Goal: Task Accomplishment & Management: Manage account settings

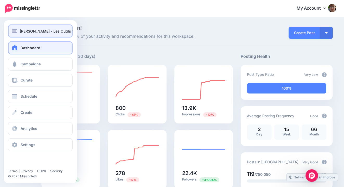
click at [40, 31] on span "Fidel Navamuel - Les Outils Tice" at bounding box center [50, 31] width 60 height 6
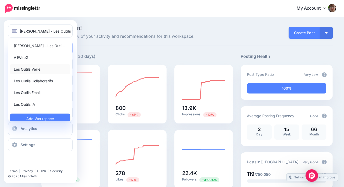
click at [38, 67] on link "Les Outils Veille" at bounding box center [40, 69] width 60 height 10
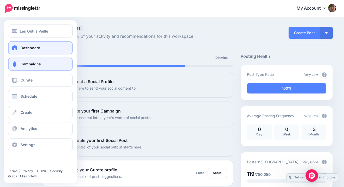
click at [13, 66] on span at bounding box center [14, 63] width 7 height 5
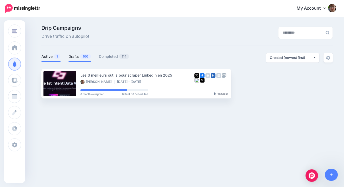
click at [76, 57] on link "Drafts 100" at bounding box center [79, 56] width 23 height 6
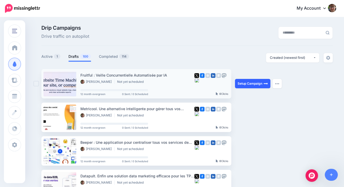
click at [253, 83] on link "Setup Campaign" at bounding box center [252, 83] width 35 height 9
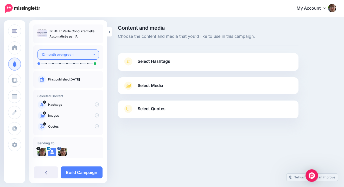
click at [74, 55] on div "12 month evergreen" at bounding box center [66, 54] width 51 height 6
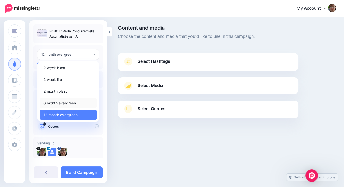
click at [73, 102] on span "6 month evergreen" at bounding box center [59, 103] width 32 height 6
select select "*****"
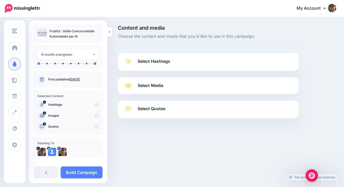
click at [169, 64] on span "Select Hashtags" at bounding box center [154, 61] width 32 height 7
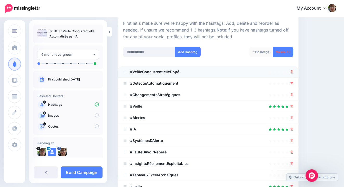
scroll to position [54, 0]
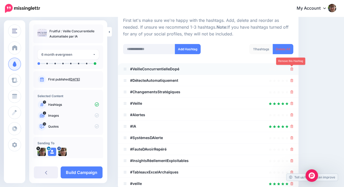
click at [292, 69] on icon at bounding box center [291, 68] width 3 height 3
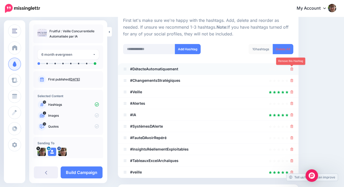
click at [292, 69] on icon at bounding box center [291, 68] width 3 height 3
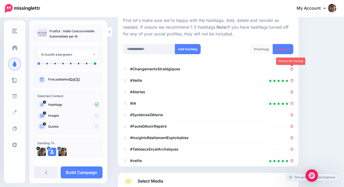
click at [292, 69] on icon at bounding box center [291, 68] width 3 height 3
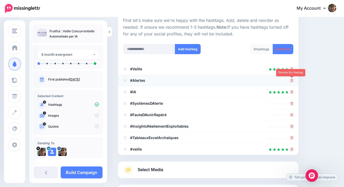
click at [292, 81] on icon at bounding box center [291, 80] width 3 height 3
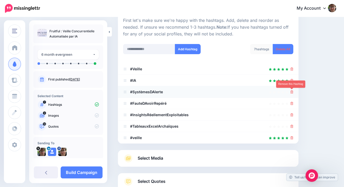
click at [292, 92] on icon at bounding box center [291, 91] width 3 height 3
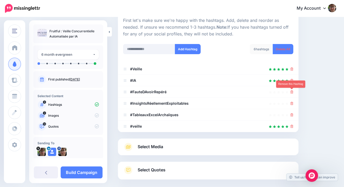
click at [292, 92] on icon at bounding box center [291, 91] width 3 height 3
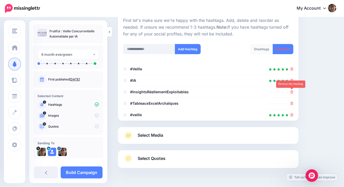
click at [292, 92] on icon at bounding box center [291, 91] width 3 height 3
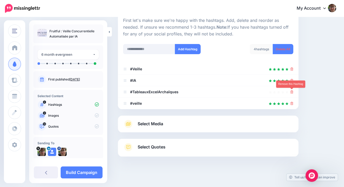
click at [292, 92] on icon at bounding box center [291, 91] width 3 height 3
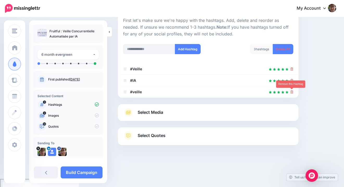
scroll to position [53, 0]
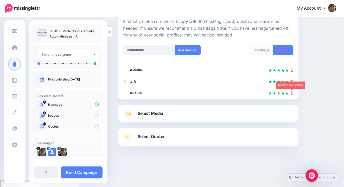
click at [292, 92] on icon at bounding box center [291, 92] width 3 height 3
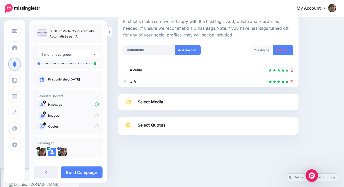
scroll to position [34, 0]
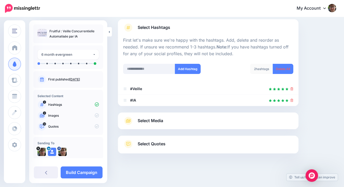
click at [191, 118] on link "Select Media" at bounding box center [208, 120] width 170 height 8
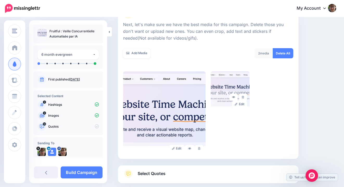
scroll to position [101, 0]
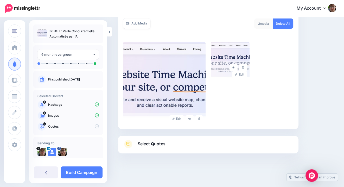
click at [188, 142] on link "Select Quotes" at bounding box center [208, 147] width 170 height 14
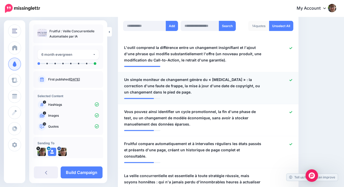
scroll to position [148, 0]
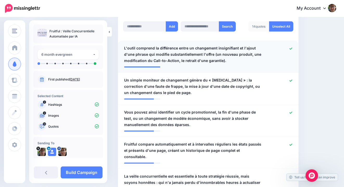
click at [128, 48] on span "L'outil comprend la différence entre un changement insignifiant et l'ajout d'un…" at bounding box center [193, 54] width 139 height 19
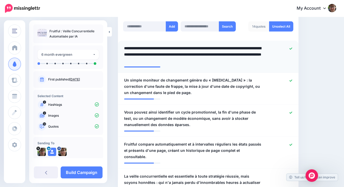
drag, startPoint x: 127, startPoint y: 48, endPoint x: 123, endPoint y: 48, distance: 3.9
click at [123, 48] on div "**********" at bounding box center [193, 54] width 146 height 19
type textarea "**********"
click at [288, 80] on div at bounding box center [280, 86] width 29 height 19
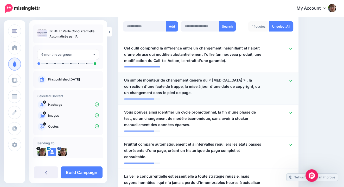
click at [290, 81] on icon at bounding box center [290, 80] width 3 height 2
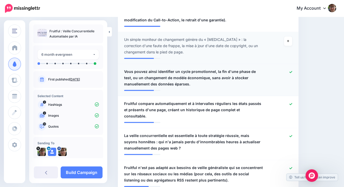
scroll to position [193, 0]
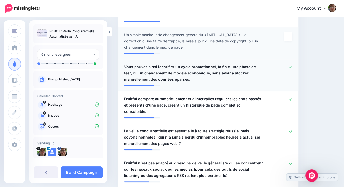
click at [291, 68] on icon at bounding box center [290, 67] width 3 height 3
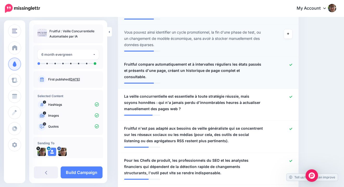
scroll to position [229, 0]
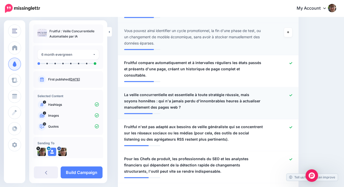
click at [227, 95] on span "La veille concurrentielle est essentielle à toute stratégie réussie, mais soyon…" at bounding box center [193, 101] width 139 height 19
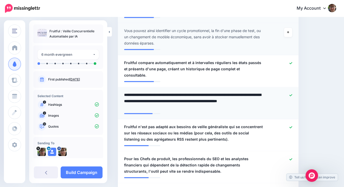
drag, startPoint x: 224, startPoint y: 94, endPoint x: 240, endPoint y: 93, distance: 16.9
click at [240, 93] on textarea "**********" at bounding box center [193, 101] width 139 height 19
type textarea "**********"
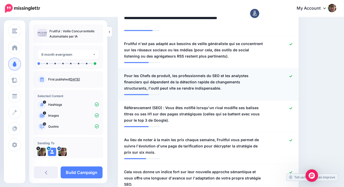
scroll to position [312, 0]
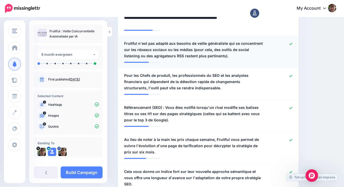
click at [293, 40] on div at bounding box center [280, 49] width 29 height 19
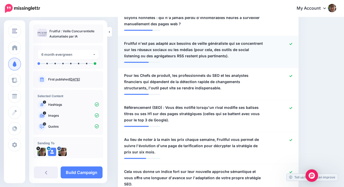
click at [292, 42] on icon at bounding box center [290, 43] width 3 height 3
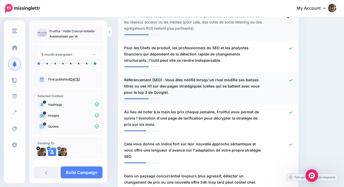
scroll to position [344, 0]
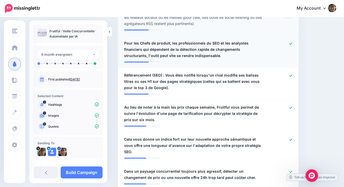
click at [127, 48] on span "Pour les Chefs de produit, les professionnels du SEO et les analystes financier…" at bounding box center [193, 49] width 139 height 19
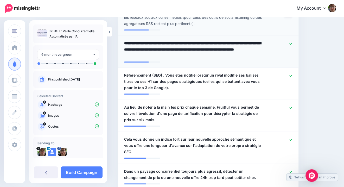
drag, startPoint x: 127, startPoint y: 48, endPoint x: 121, endPoint y: 48, distance: 6.0
click at [121, 48] on div "**********" at bounding box center [193, 49] width 146 height 19
type textarea "**********"
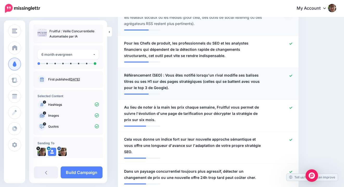
click at [290, 74] on icon at bounding box center [290, 75] width 3 height 3
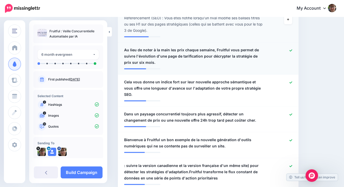
scroll to position [402, 0]
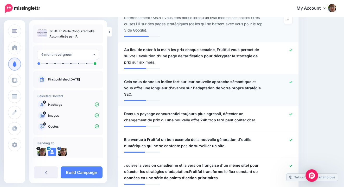
click at [290, 81] on icon at bounding box center [290, 82] width 3 height 3
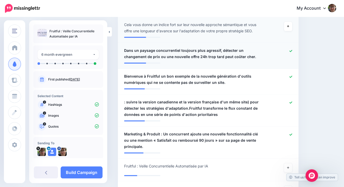
scroll to position [460, 0]
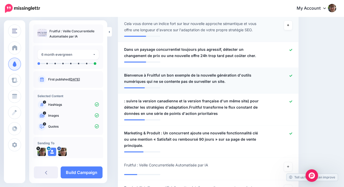
click at [290, 74] on icon at bounding box center [290, 75] width 3 height 2
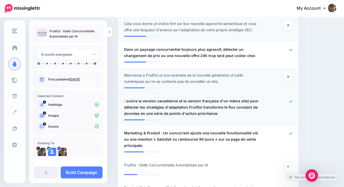
scroll to position [460, 0]
click at [291, 99] on link at bounding box center [290, 101] width 3 height 4
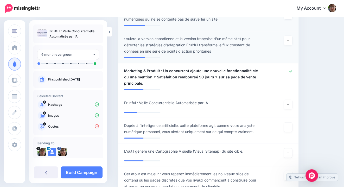
scroll to position [529, 0]
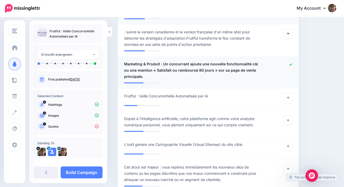
click at [289, 63] on icon at bounding box center [290, 64] width 3 height 3
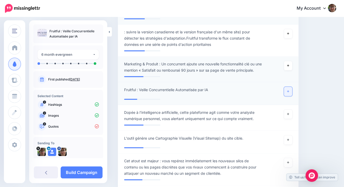
click at [287, 90] on icon at bounding box center [288, 91] width 2 height 3
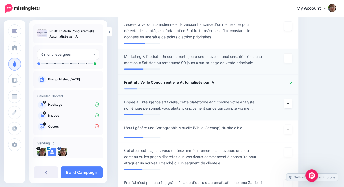
scroll to position [542, 0]
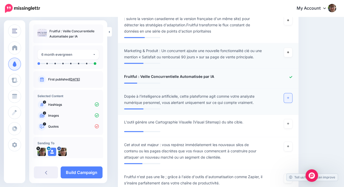
click at [287, 96] on icon at bounding box center [288, 97] width 2 height 3
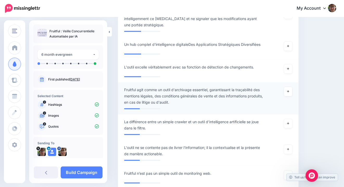
scroll to position [734, 0]
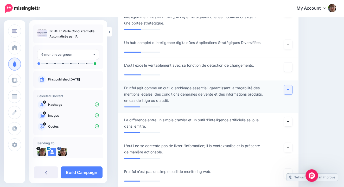
click at [287, 88] on icon at bounding box center [288, 89] width 2 height 3
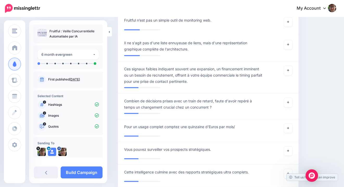
scroll to position [886, 0]
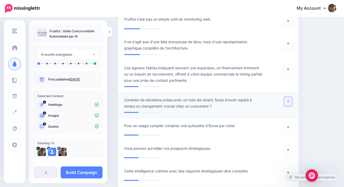
click at [288, 100] on icon at bounding box center [288, 101] width 2 height 3
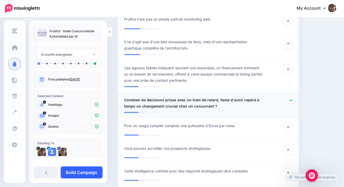
click at [74, 173] on link "Build Campaign" at bounding box center [82, 172] width 42 height 12
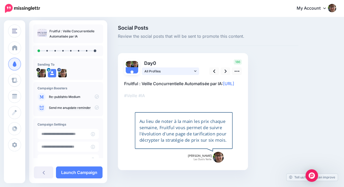
click at [183, 72] on span "All Profiles" at bounding box center [168, 70] width 48 height 5
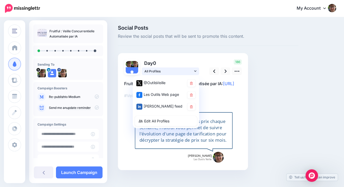
click at [183, 72] on span "All Profiles" at bounding box center [168, 70] width 48 height 5
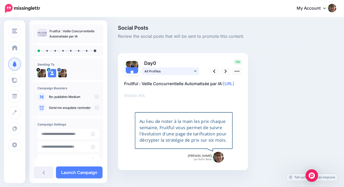
scroll to position [13, 0]
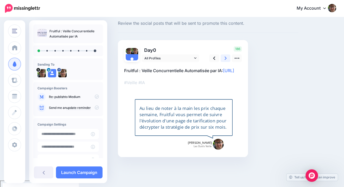
click at [226, 58] on link at bounding box center [225, 58] width 10 height 8
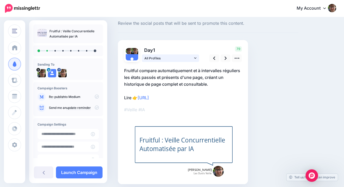
click at [175, 60] on span "All Profiles" at bounding box center [168, 57] width 48 height 5
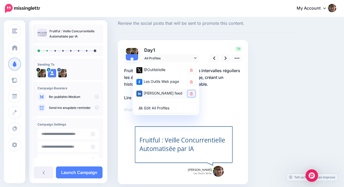
click at [191, 94] on icon at bounding box center [191, 93] width 3 height 3
click at [211, 44] on div "Day 1 All Profiles 79" at bounding box center [183, 112] width 130 height 144
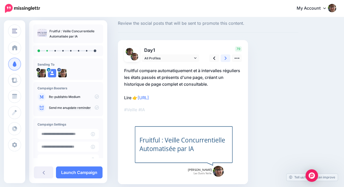
click at [226, 57] on icon at bounding box center [225, 57] width 2 height 3
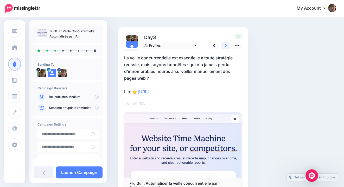
scroll to position [5, 0]
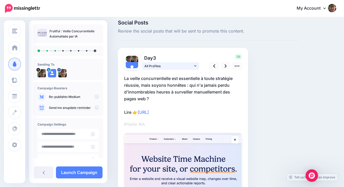
click at [192, 66] on span "All Profiles" at bounding box center [168, 65] width 48 height 5
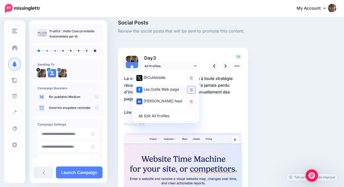
click at [192, 90] on icon at bounding box center [191, 89] width 3 height 3
click at [192, 101] on icon at bounding box center [191, 101] width 3 height 3
click at [224, 68] on link at bounding box center [225, 66] width 10 height 8
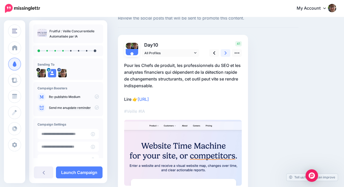
scroll to position [14, 0]
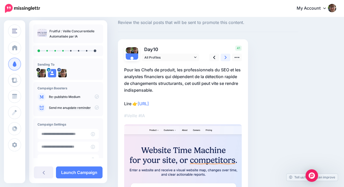
click at [225, 59] on icon at bounding box center [225, 57] width 2 height 5
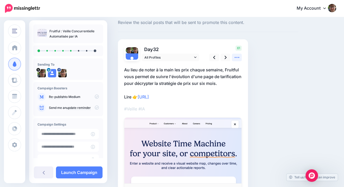
click at [237, 56] on icon at bounding box center [236, 57] width 5 height 5
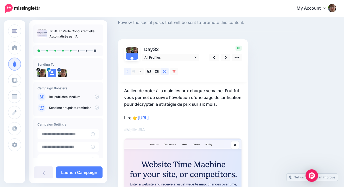
click at [129, 69] on link at bounding box center [127, 72] width 6 height 8
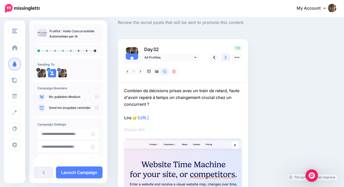
click at [225, 58] on icon at bounding box center [225, 57] width 2 height 3
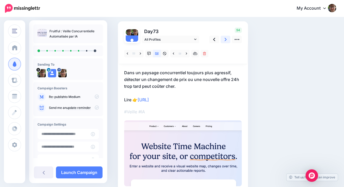
scroll to position [36, 0]
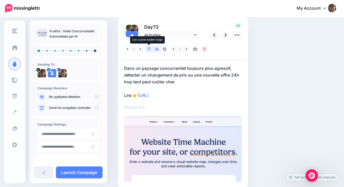
click at [150, 49] on icon at bounding box center [149, 49] width 4 height 4
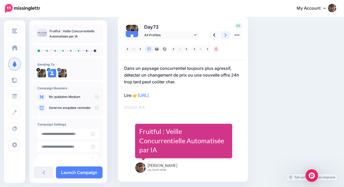
click at [226, 35] on icon at bounding box center [225, 34] width 2 height 3
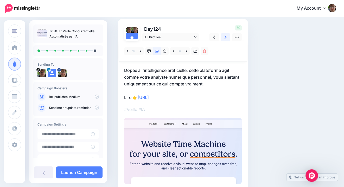
scroll to position [34, 0]
click at [147, 51] on link at bounding box center [149, 51] width 8 height 8
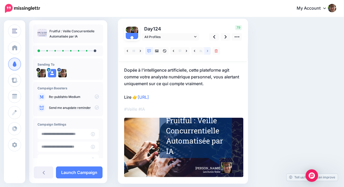
click at [206, 51] on link at bounding box center [207, 51] width 6 height 8
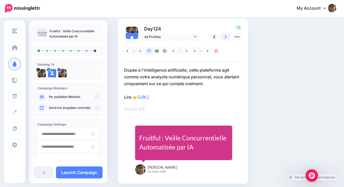
click at [224, 36] on icon at bounding box center [225, 36] width 2 height 5
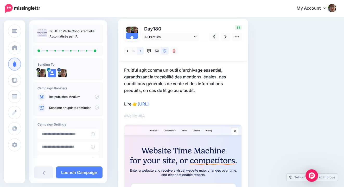
click at [141, 51] on link at bounding box center [140, 51] width 6 height 8
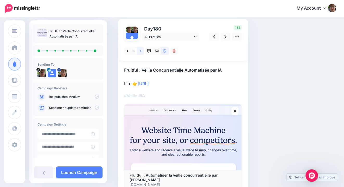
click at [141, 51] on link at bounding box center [140, 51] width 6 height 8
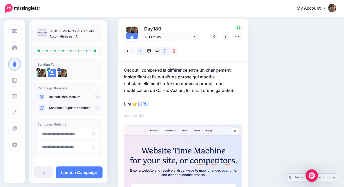
click at [141, 51] on link at bounding box center [140, 51] width 6 height 8
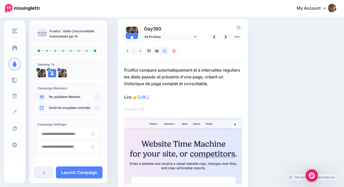
click at [201, 75] on p "Fruitful compare automatiquement et à intervalles réguliers les états passés et…" at bounding box center [182, 84] width 117 height 34
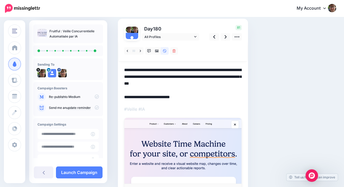
click at [203, 78] on textarea "**********" at bounding box center [182, 84] width 117 height 34
type textarea "**********"
click at [170, 37] on span "All Profiles" at bounding box center [168, 36] width 48 height 5
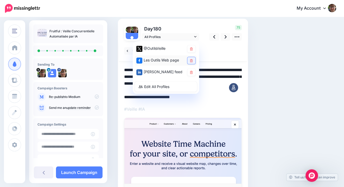
click at [192, 61] on link at bounding box center [191, 60] width 8 height 7
click at [193, 70] on link at bounding box center [191, 72] width 8 height 7
click at [95, 98] on icon at bounding box center [97, 96] width 4 height 4
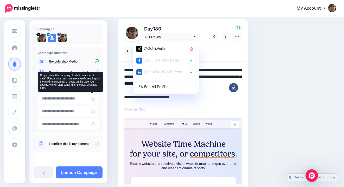
scroll to position [35, 0]
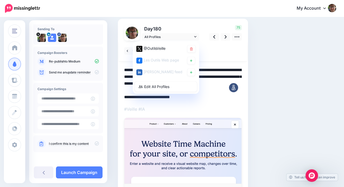
click at [95, 71] on icon at bounding box center [97, 72] width 4 height 4
click at [95, 73] on icon at bounding box center [97, 72] width 4 height 4
click at [61, 97] on input "**********" at bounding box center [63, 98] width 53 height 10
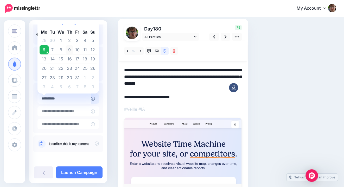
click at [68, 49] on td "9" at bounding box center [70, 49] width 8 height 9
type input "**********"
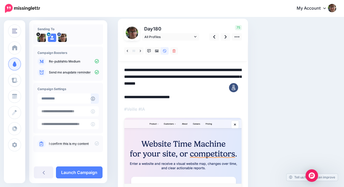
click at [95, 142] on icon at bounding box center [97, 143] width 4 height 4
click at [80, 166] on link "Launch Campaign" at bounding box center [79, 172] width 47 height 12
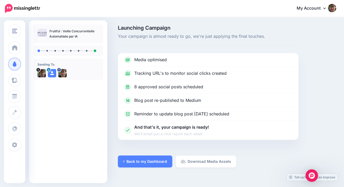
click at [22, 8] on img at bounding box center [22, 8] width 35 height 9
